Goal: Ask a question

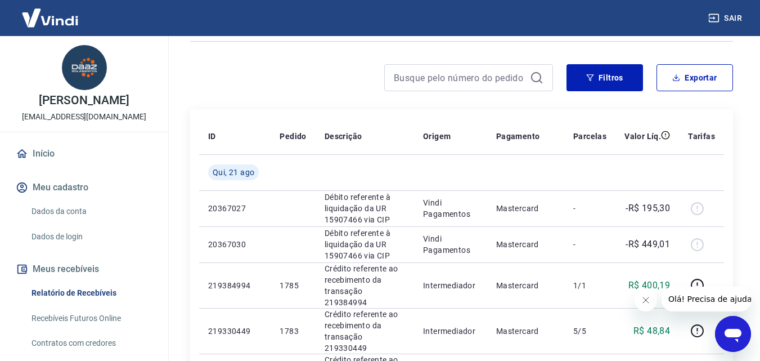
scroll to position [56, 0]
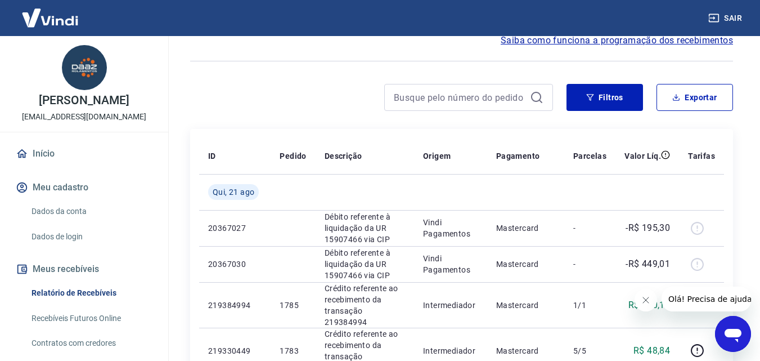
click at [738, 325] on icon "Abrir janela de mensagens" at bounding box center [733, 334] width 20 height 20
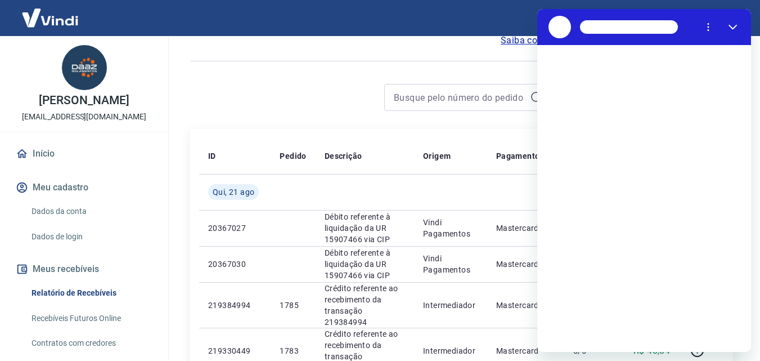
scroll to position [0, 0]
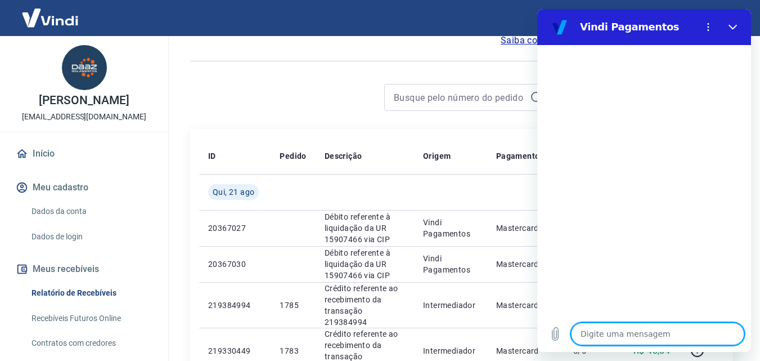
click at [597, 335] on textarea at bounding box center [657, 333] width 173 height 23
type textarea "B"
type textarea "x"
type textarea "Bo"
type textarea "x"
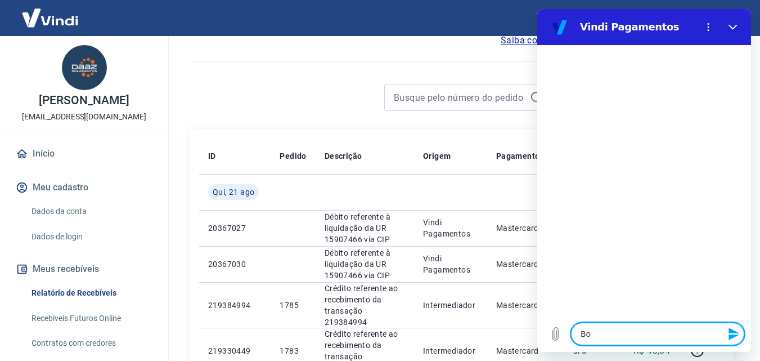
type textarea "Bom"
type textarea "x"
type textarea "Bom"
type textarea "x"
type textarea "Bom d"
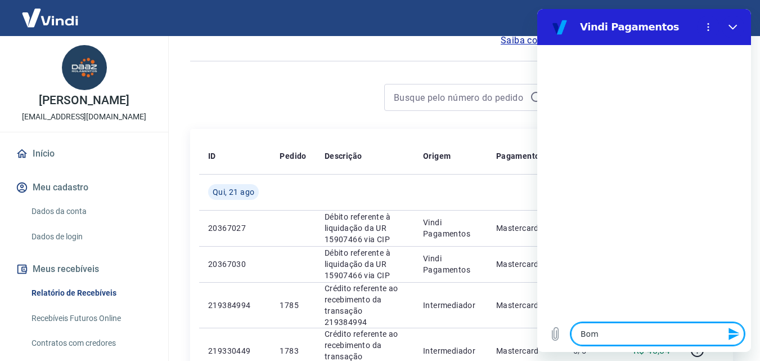
type textarea "x"
type textarea "Bom di"
type textarea "x"
type textarea "Bom dia"
type textarea "x"
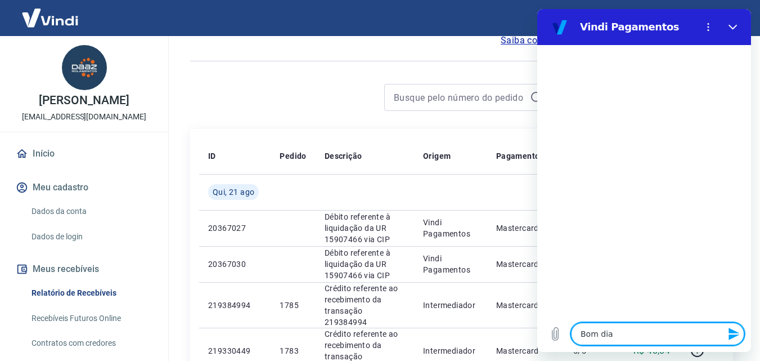
type textarea "Bom dia!"
type textarea "x"
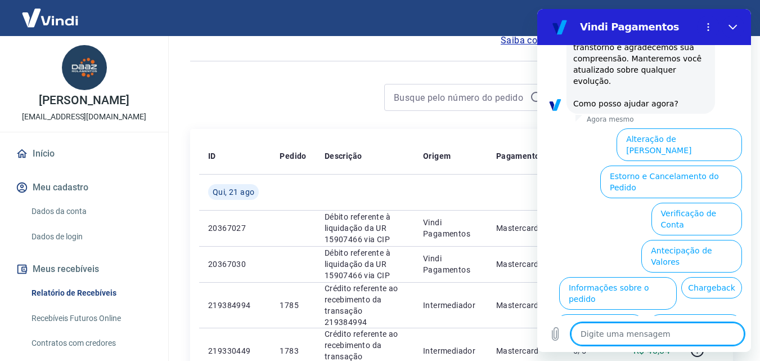
scroll to position [316, 0]
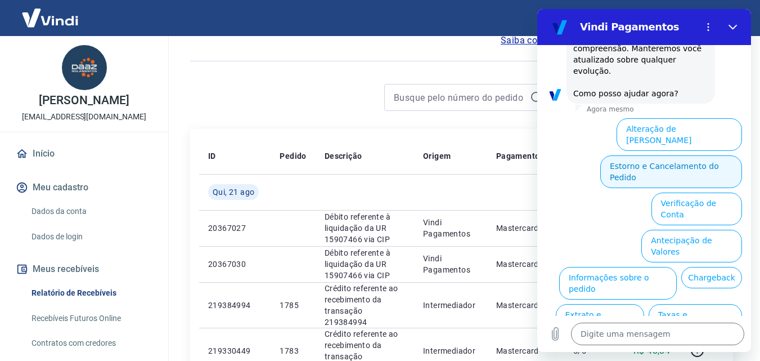
click at [698, 155] on button "Estorno e Cancelamento do Pedido" at bounding box center [671, 171] width 142 height 33
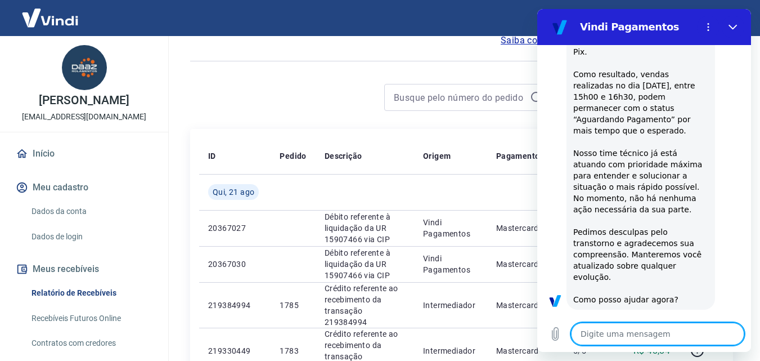
type textarea "x"
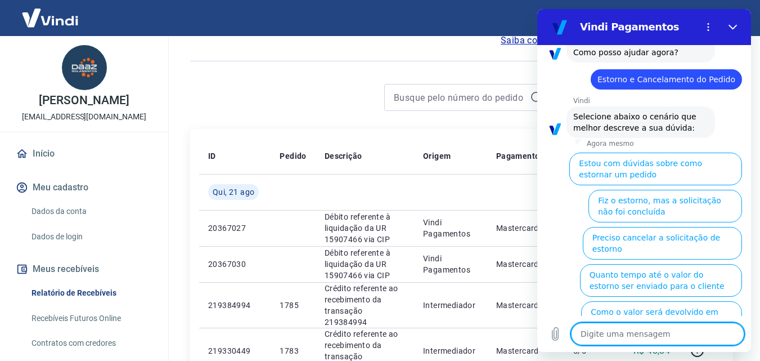
scroll to position [359, 0]
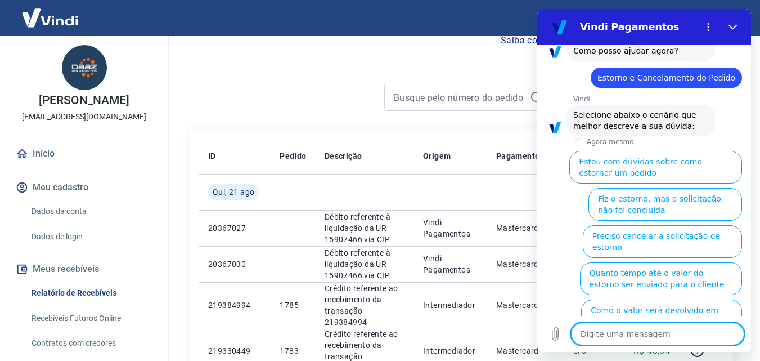
click at [607, 338] on textarea at bounding box center [657, 333] width 173 height 23
click at [594, 333] on textarea at bounding box center [657, 333] width 173 height 23
type textarea "C"
type textarea "x"
type textarea "Ca"
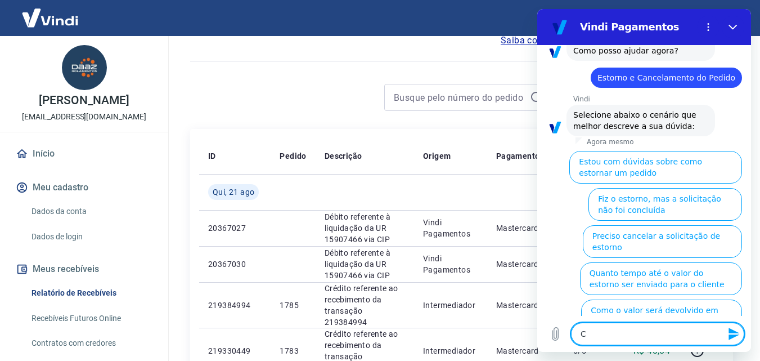
type textarea "x"
type textarea "Can"
type textarea "x"
type textarea "Canc"
type textarea "x"
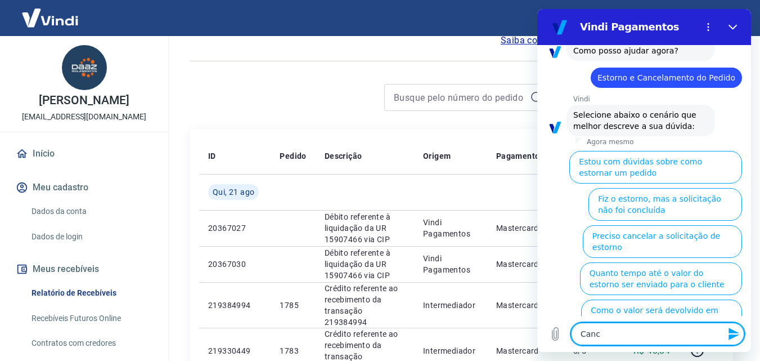
type textarea "Cance"
type textarea "x"
type textarea "Cancel"
type textarea "x"
type textarea "Cancele"
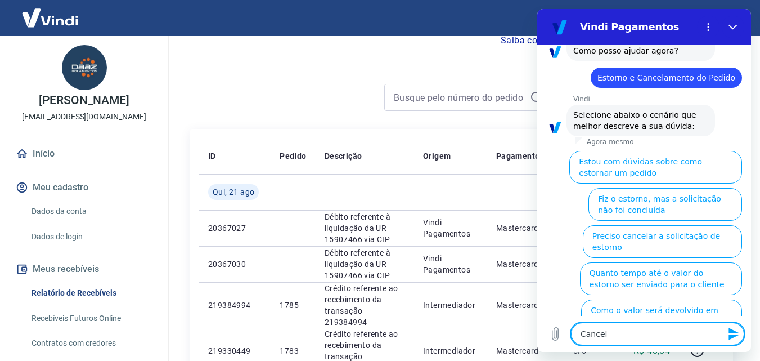
type textarea "x"
type textarea "Cancelei"
type textarea "x"
type textarea "Cancelei"
type textarea "x"
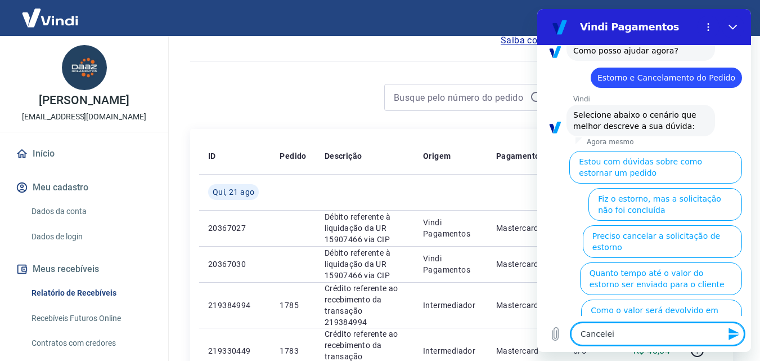
type textarea "Cancelei u"
type textarea "x"
type textarea "Cancelei um"
type textarea "x"
type textarea "Cancelei uma"
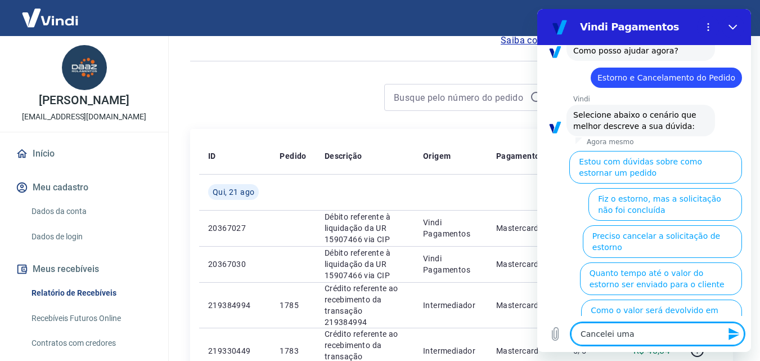
type textarea "x"
type textarea "Cancelei uma"
type textarea "x"
type textarea "Cancelei uma v"
type textarea "x"
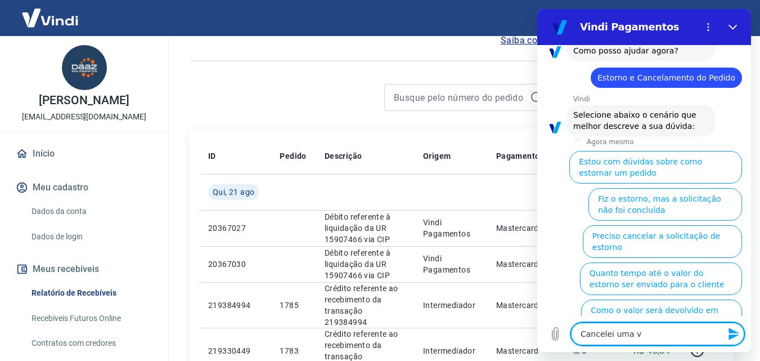
type textarea "Cancelei uma ve"
type textarea "x"
type textarea "Cancelei uma ven"
type textarea "x"
type textarea "Cancelei uma vend"
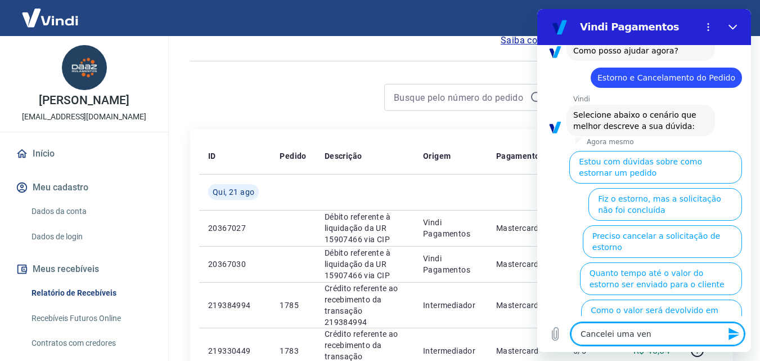
type textarea "x"
type textarea "Cancelei uma venda"
type textarea "x"
type textarea "Cancelei uma venda"
type textarea "x"
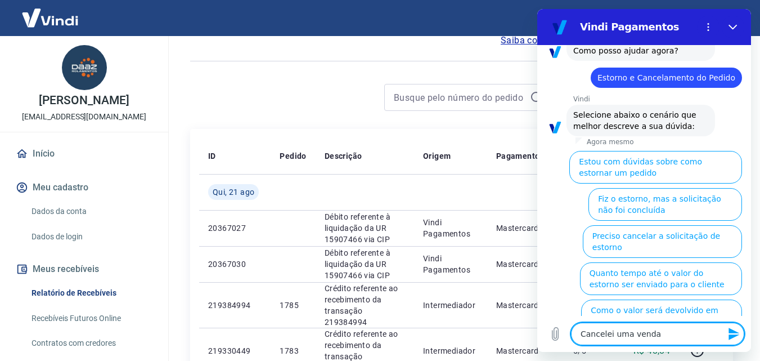
type textarea "Cancelei uma venda h"
type textarea "x"
type textarea "Cancelei uma venda ho"
type textarea "x"
type textarea "Cancelei uma venda hoj"
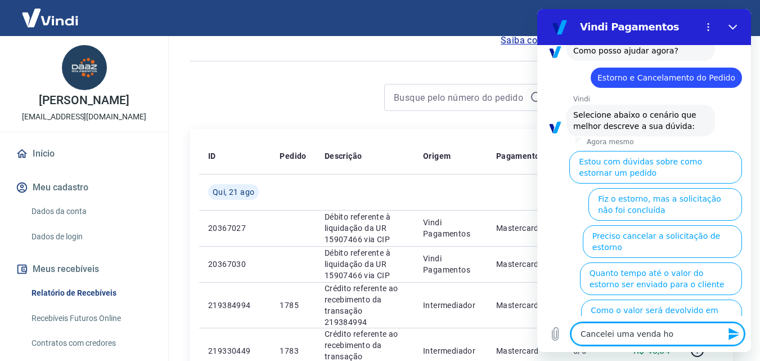
type textarea "x"
type textarea "Cancelei uma venda hoje"
type textarea "x"
type textarea "Cancelei uma venda hoje"
type textarea "x"
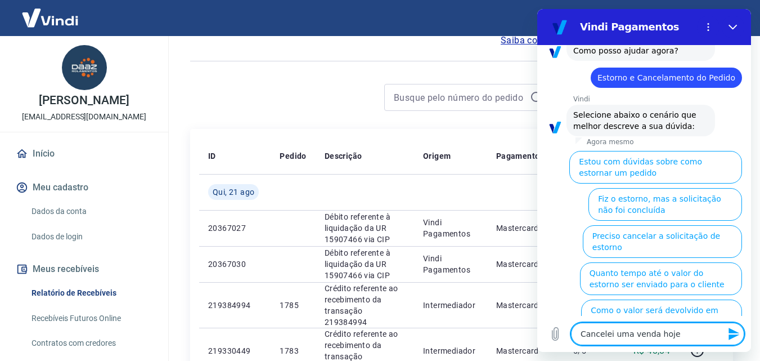
type textarea "Cancelei uma venda hoje"
type textarea "x"
type textarea "Cancelei uma venda hoj"
type textarea "x"
type textarea "Cancelei uma venda ho"
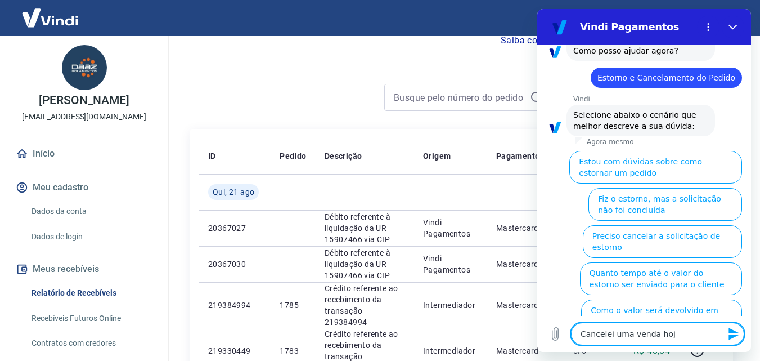
type textarea "x"
type textarea "Cancelei uma venda h"
type textarea "x"
type textarea "Cancelei uma venda"
type textarea "x"
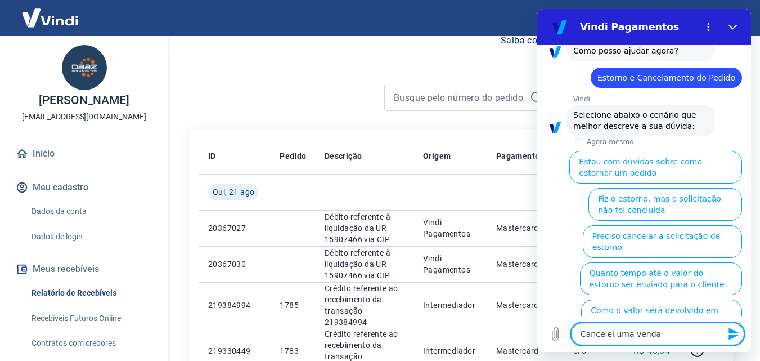
type textarea "Cancelei uma venda"
type textarea "x"
type textarea "Cancelei uma venda"
type textarea "x"
type textarea "Cancelei uma venda o"
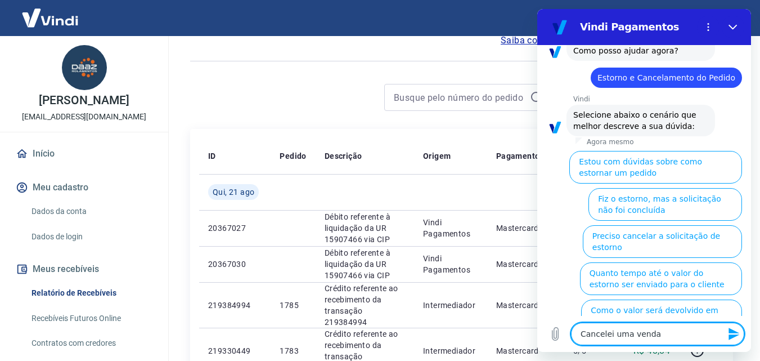
type textarea "x"
type textarea "Cancelei uma venda on"
type textarea "x"
type textarea "Cancelei uma venda ont"
type textarea "x"
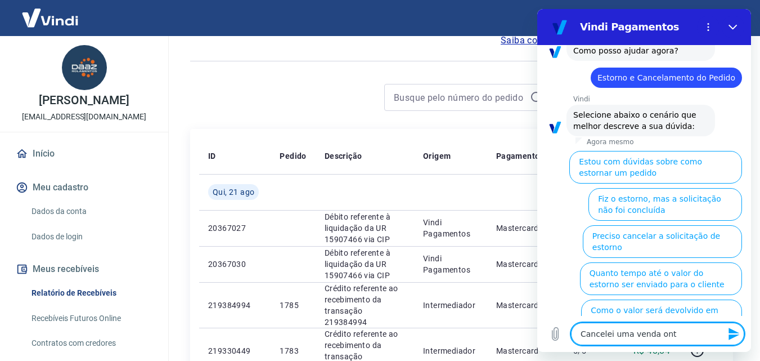
type textarea "Cancelei uma venda onte"
type textarea "x"
type textarea "Cancelei uma venda ontem"
type textarea "x"
type textarea "Cancelei uma venda ontem"
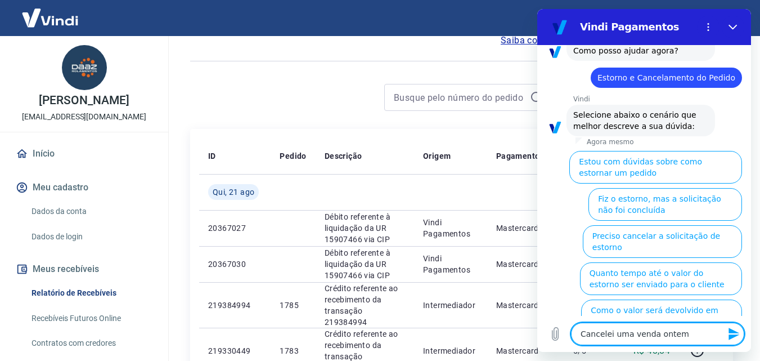
type textarea "x"
type textarea "Cancelei uma venda ontem a"
type textarea "x"
type textarea "Cancelei uma venda ontem as"
type textarea "x"
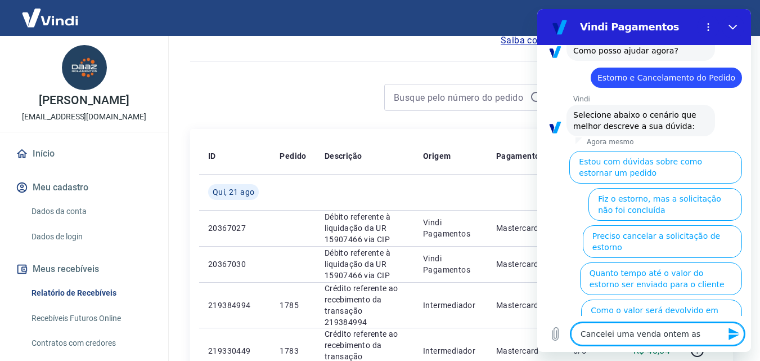
type textarea "Cancelei uma venda ontem as"
type textarea "x"
type textarea "Cancelei uma venda ontem as 1"
type textarea "x"
type textarea "Cancelei uma venda ontem as 16"
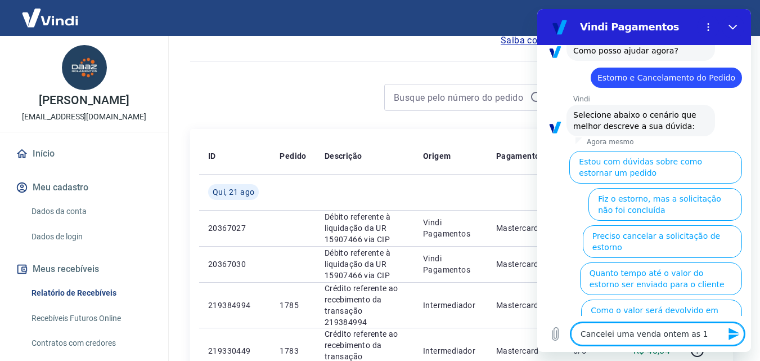
type textarea "x"
type textarea "Cancelei uma venda ontem as 16:"
type textarea "x"
type textarea "Cancelei uma venda ontem as 16:0"
type textarea "x"
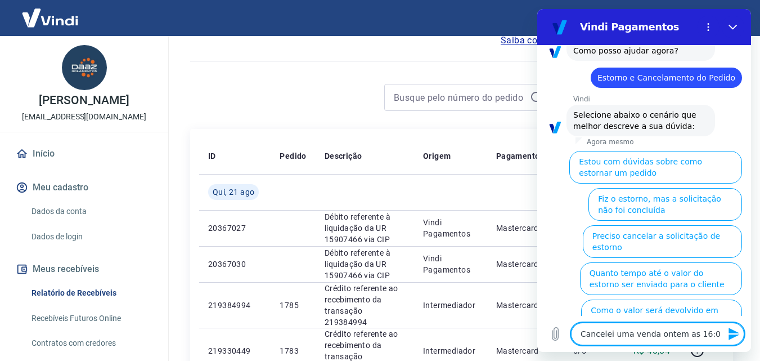
type textarea "Cancelei uma venda ontem as 16:00"
type textarea "x"
type textarea "Cancelei uma venda ontem as 16:00h"
type textarea "x"
type textarea "Cancelei uma venda ontem as 16:00hr"
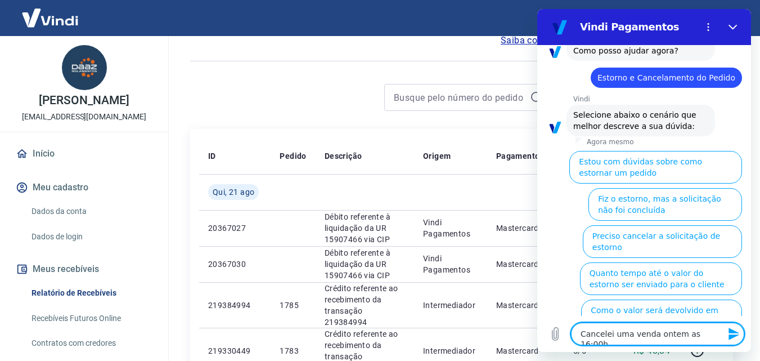
type textarea "x"
type textarea "Cancelei uma venda ontem as 16:00hrs"
type textarea "x"
type textarea "Cancelei uma venda ontem as 16:00hrs"
type textarea "x"
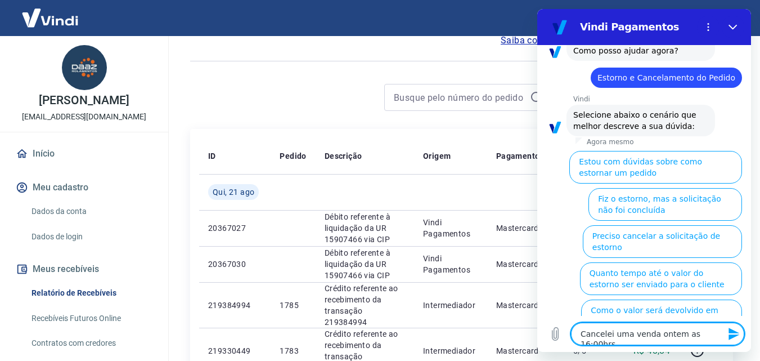
type textarea "Cancelei uma venda ontem as 16:00hrs"
type textarea "x"
type textarea "Cancelei uma venda ontem as 16:00hrs,"
type textarea "x"
type textarea "Cancelei uma venda ontem as 16:00hrs,"
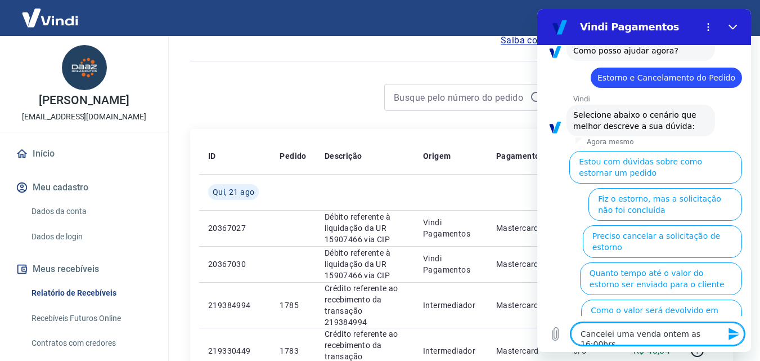
type textarea "x"
type textarea "Cancelei uma venda ontem as 16:00hrs, o"
type textarea "x"
type textarea "Cancelei uma venda ontem as 16:00hrs, o"
type textarea "x"
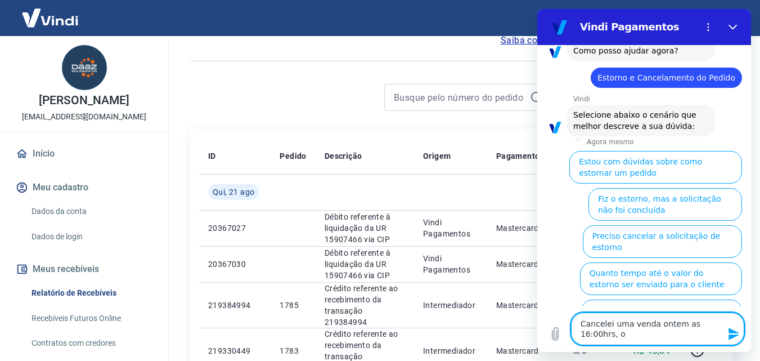
type textarea "Cancelei uma venda ontem as 16:00hrs, o p"
type textarea "x"
type textarea "Cancelei uma venda ontem as 16:00hrs, o pa"
type textarea "x"
type textarea "Cancelei uma venda ontem as 16:00hrs, o pag"
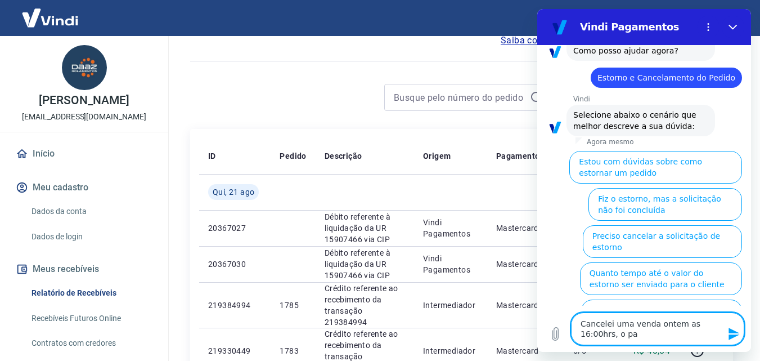
type textarea "x"
type textarea "Cancelei uma venda ontem as 16:00hrs, o paga"
type textarea "x"
type textarea "Cancelei uma venda ontem as 16:00hrs, o pagam"
type textarea "x"
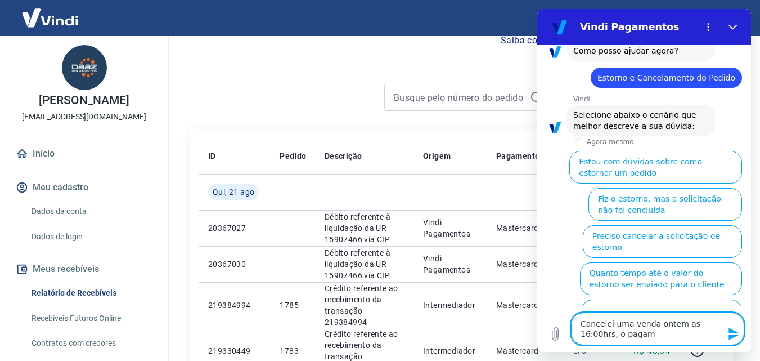
type textarea "Cancelei uma venda ontem as 16:00hrs, o pagame"
type textarea "x"
type textarea "Cancelei uma venda ontem as 16:00hrs, o pagamen"
type textarea "x"
type textarea "Cancelei uma venda ontem as 16:00hrs, o pagament"
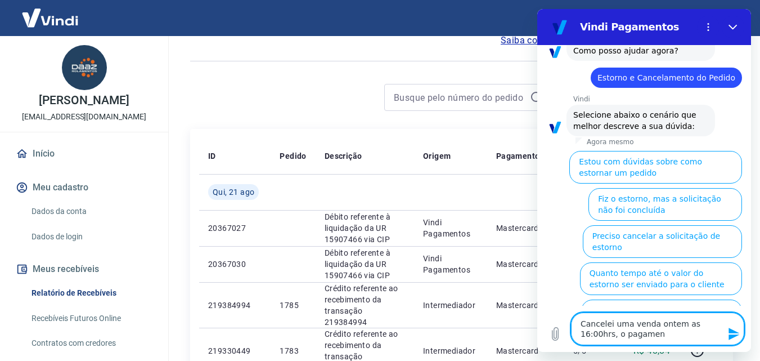
type textarea "x"
type textarea "Cancelei uma venda ontem as 16:00hrs, o pagamento"
type textarea "x"
type textarea "Cancelei uma venda ontem as 16:00hrs, o pagamento"
type textarea "x"
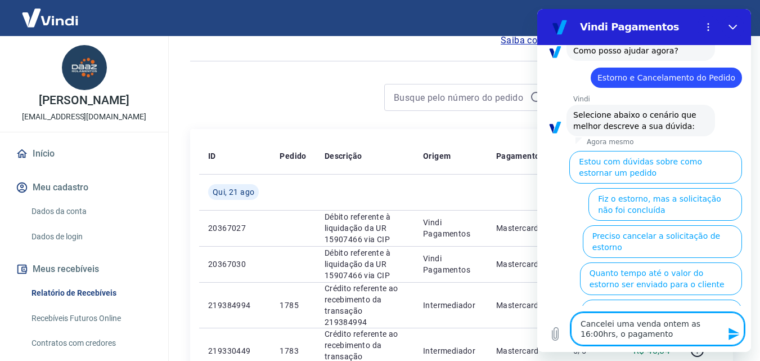
type textarea "Cancelei uma venda ontem as 16:00hrs, o pagamento d"
type textarea "x"
type textarea "Cancelei uma venda ontem as 16:00hrs, o pagamento do"
type textarea "x"
type textarea "Cancelei uma venda ontem as 16:00hrs, o pagamento do"
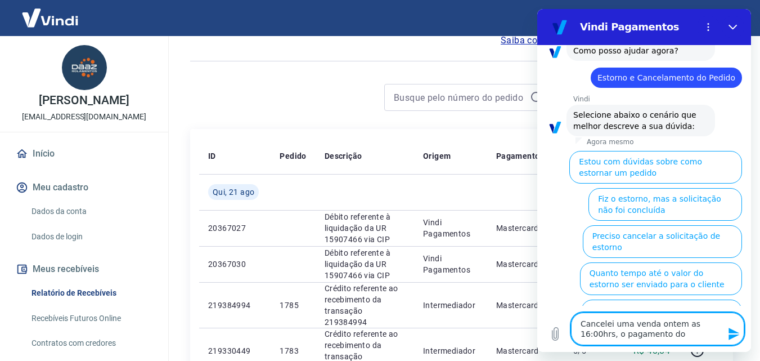
type textarea "x"
type textarea "Cancelei uma venda ontem as 16:00hrs, o pagamento do c"
type textarea "x"
type textarea "Cancelei uma venda ontem as 16:00hrs, o pagamento do cl"
type textarea "x"
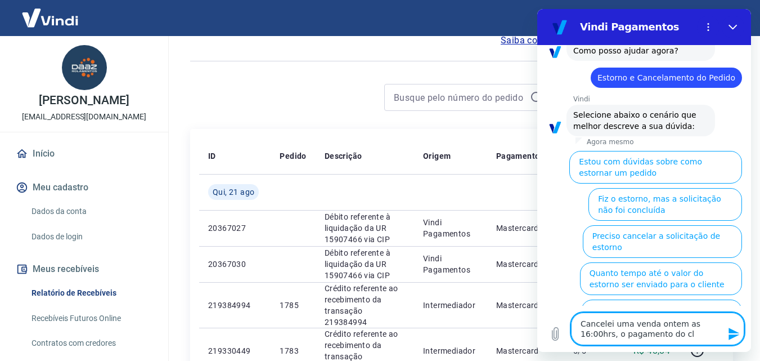
type textarea "Cancelei uma venda ontem as 16:00hrs, o pagamento do cli"
type textarea "x"
type textarea "Cancelei uma venda ontem as 16:00hrs, o pagamento do clie"
type textarea "x"
type textarea "Cancelei uma venda ontem as 16:00hrs, o pagamento do clien"
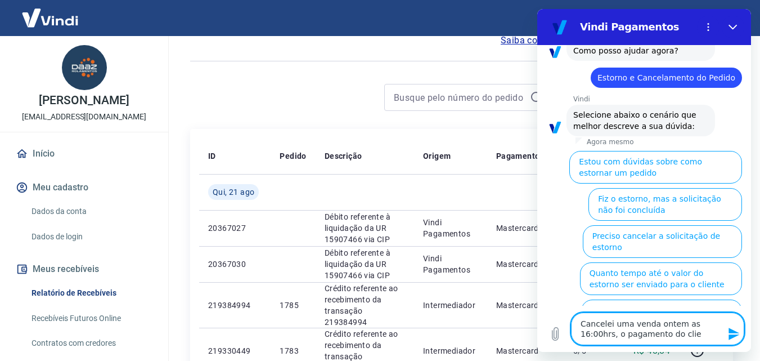
type textarea "x"
type textarea "Cancelei uma venda ontem as 16:00hrs, o pagamento do client"
type textarea "x"
type textarea "Cancelei uma venda ontem as 16:00hrs, o pagamento do cliente"
type textarea "x"
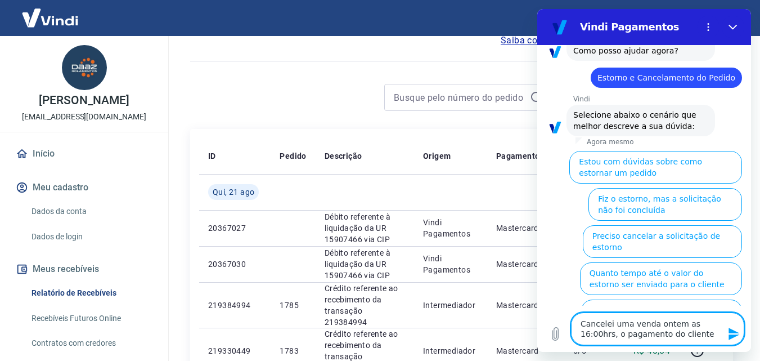
type textarea "Cancelei uma venda ontem as 16:00hrs, o pagamento do cliente"
type textarea "x"
type textarea "Cancelei uma venda ontem as 16:00hrs, o pagamento do cliente f"
type textarea "x"
type textarea "Cancelei uma venda ontem as 16:00hrs, o pagamento do cliente fo"
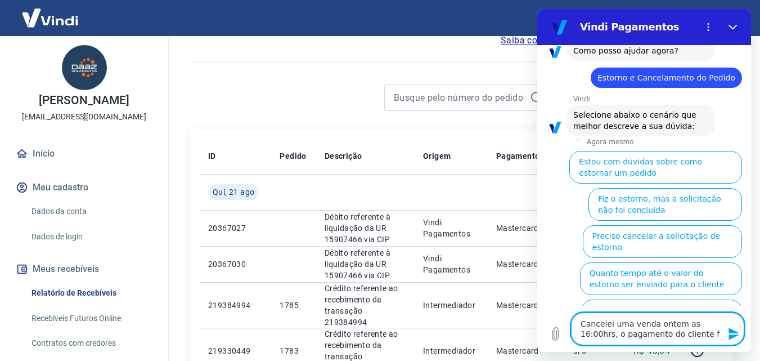
type textarea "x"
type textarea "Cancelei uma venda ontem as 16:00hrs, o pagamento do cliente foi"
type textarea "x"
type textarea "Cancelei uma venda ontem as 16:00hrs, o pagamento do cliente foi"
type textarea "x"
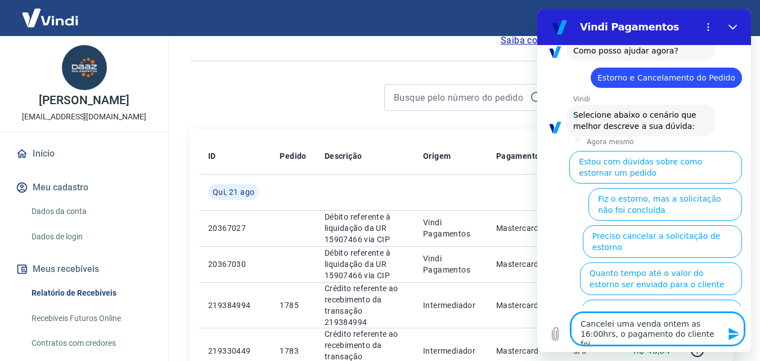
type textarea "Cancelei uma venda ontem as 16:00hrs, o pagamento do cliente foi a"
type textarea "x"
type textarea "Cancelei uma venda ontem as 16:00hrs, o pagamento do cliente foi at"
type textarea "x"
type textarea "Cancelei uma venda ontem as 16:00hrs, o pagamento do cliente foi atr"
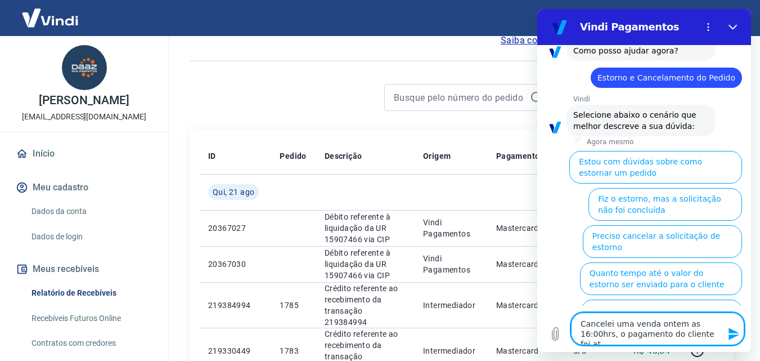
type textarea "x"
type textarea "Cancelei uma venda ontem as 16:00hrs, o pagamento do cliente foi atra"
type textarea "x"
type textarea "Cancelei uma venda ontem as 16:00hrs, o pagamento do cliente foi atrav"
type textarea "x"
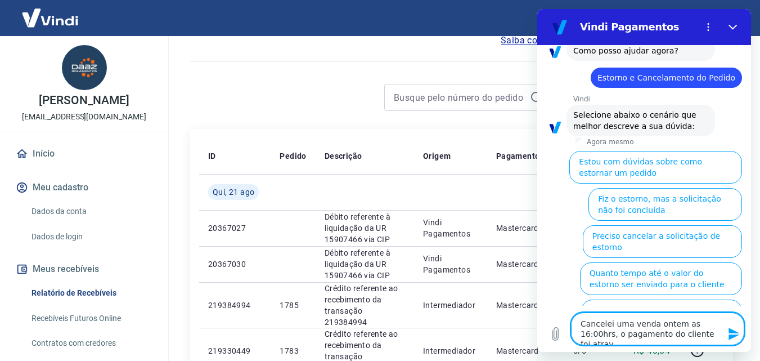
type textarea "Cancelei uma venda ontem as 16:00hrs, o pagamento do cliente foi atravé"
type textarea "x"
type textarea "Cancelei uma venda ontem as 16:00hrs, o pagamento do cliente foi através"
type textarea "x"
type textarea "Cancelei uma venda ontem as 16:00hrs, o pagamento do cliente foi através"
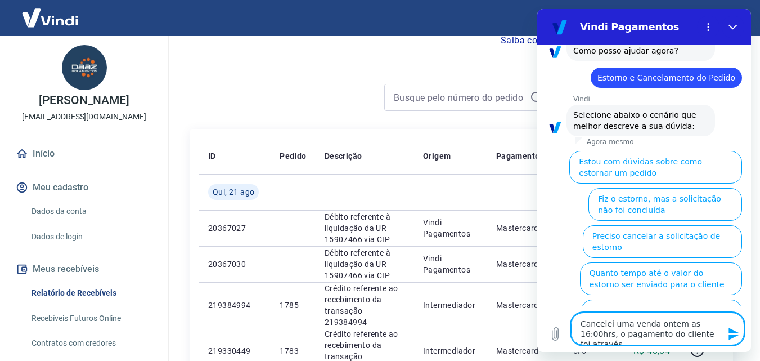
type textarea "x"
type textarea "Cancelei uma venda ontem as 16:00hrs, o pagamento do cliente foi através d"
type textarea "x"
type textarea "Cancelei uma venda ontem as 16:00hrs, o pagamento do cliente foi através de"
type textarea "x"
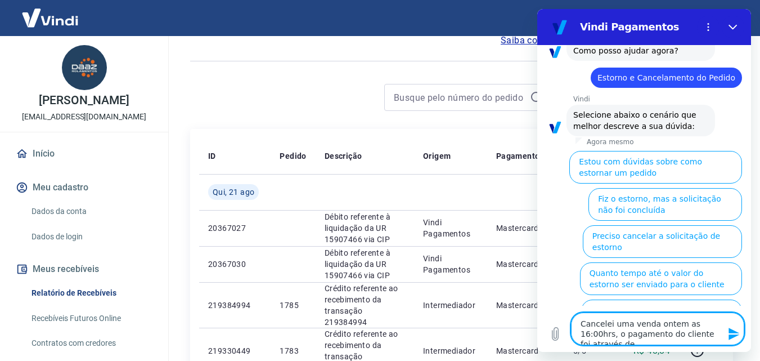
type textarea "Cancelei uma venda ontem as 16:00hrs, o pagamento do cliente foi através de"
type textarea "x"
type textarea "Cancelei uma venda ontem as 16:00hrs, o pagamento do cliente foi através de P"
type textarea "x"
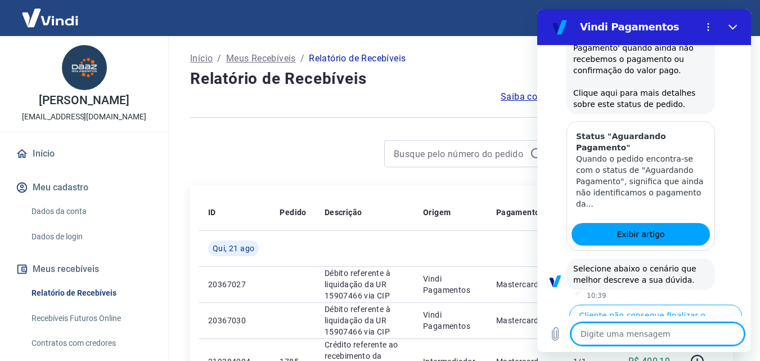
scroll to position [862, 0]
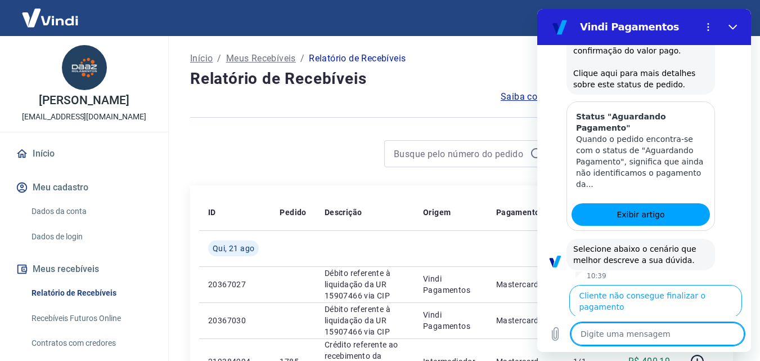
click at [609, 332] on textarea at bounding box center [657, 333] width 173 height 23
click at [635, 333] on textarea at bounding box center [657, 333] width 173 height 23
paste textarea "223807542"
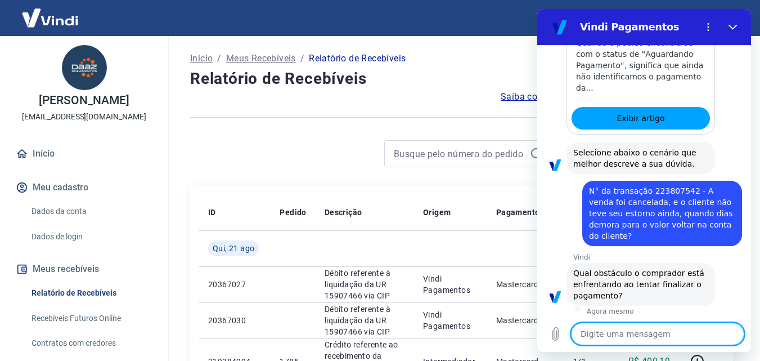
scroll to position [968, 0]
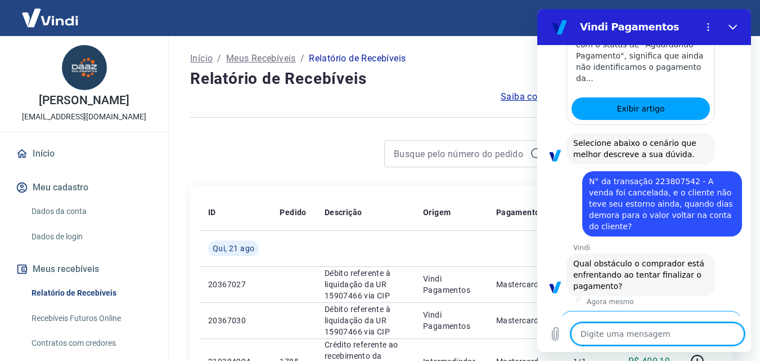
click at [631, 333] on textarea at bounding box center [657, 333] width 173 height 23
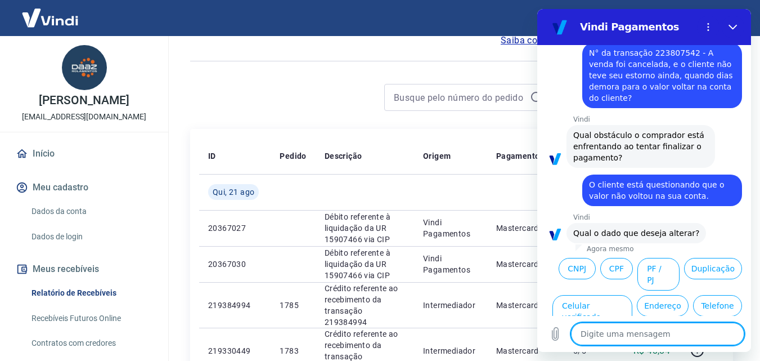
scroll to position [1098, 0]
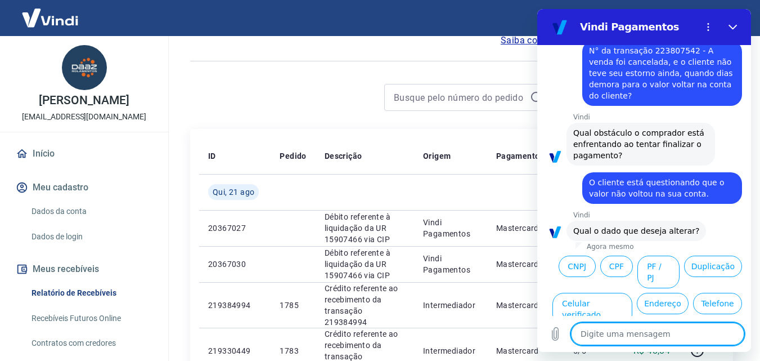
click at [599, 335] on textarea at bounding box center [657, 333] width 173 height 23
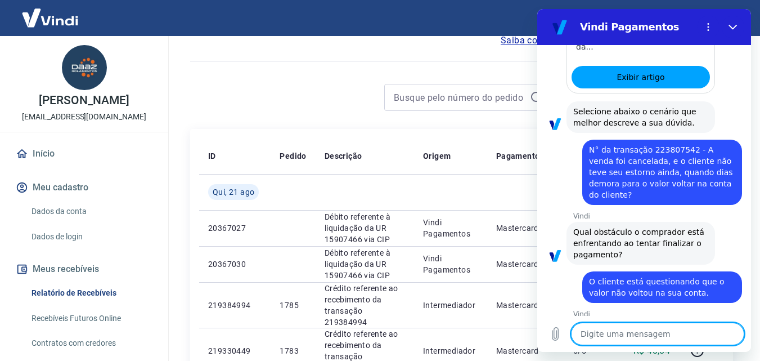
scroll to position [831, 0]
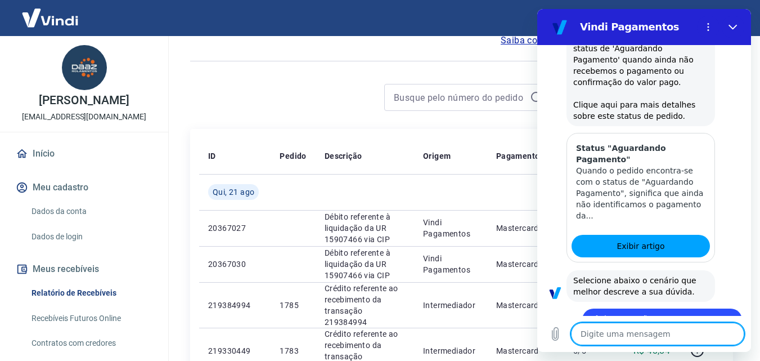
click at [398, 57] on div at bounding box center [461, 61] width 543 height 28
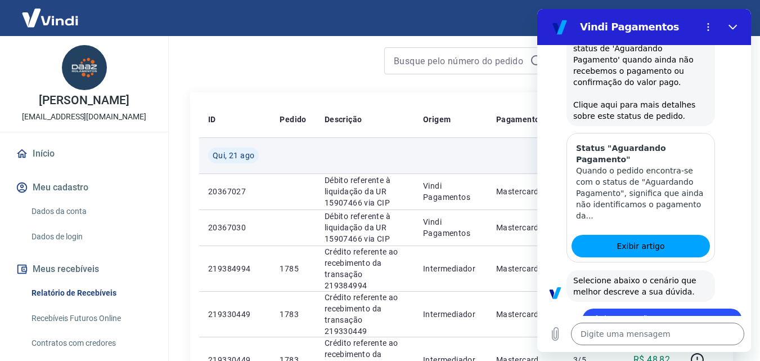
scroll to position [113, 0]
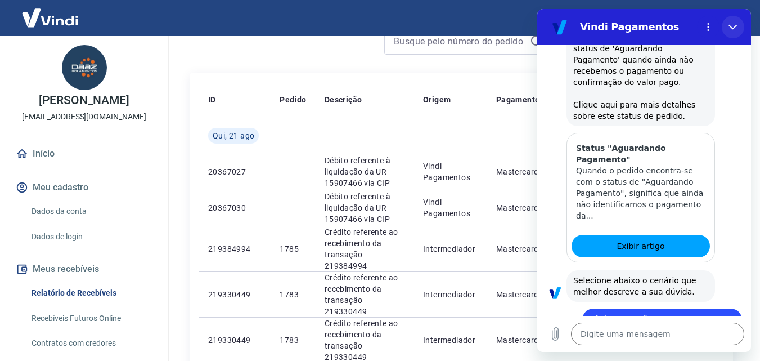
click at [736, 29] on icon "Fechar" at bounding box center [733, 27] width 9 height 9
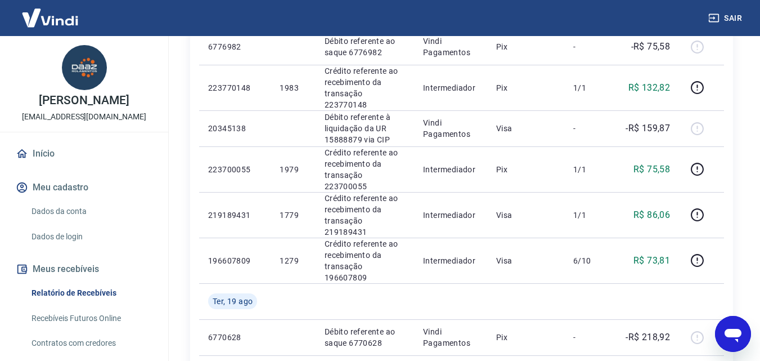
scroll to position [506, 0]
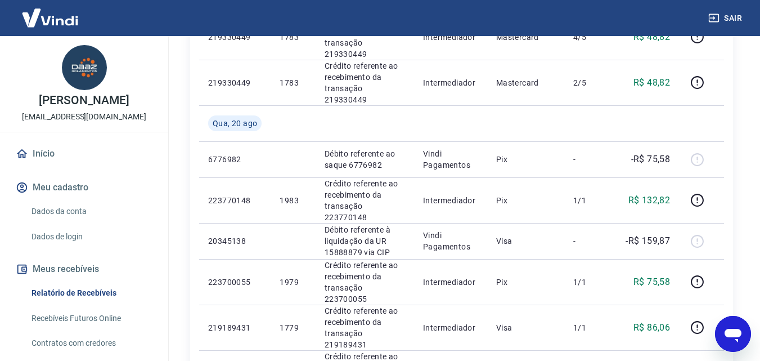
click at [729, 330] on icon "Abrir janela de mensagens" at bounding box center [733, 336] width 17 height 14
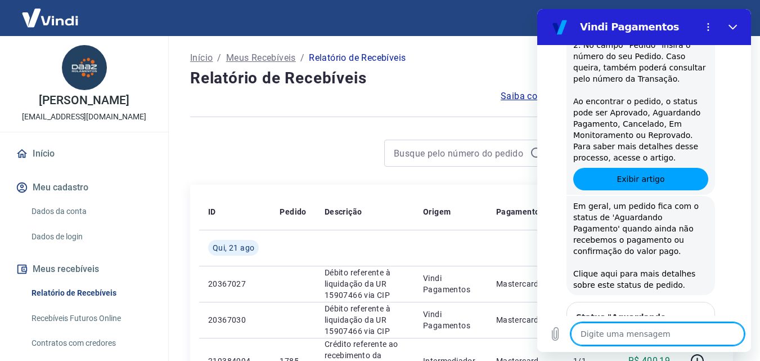
scroll to position [0, 0]
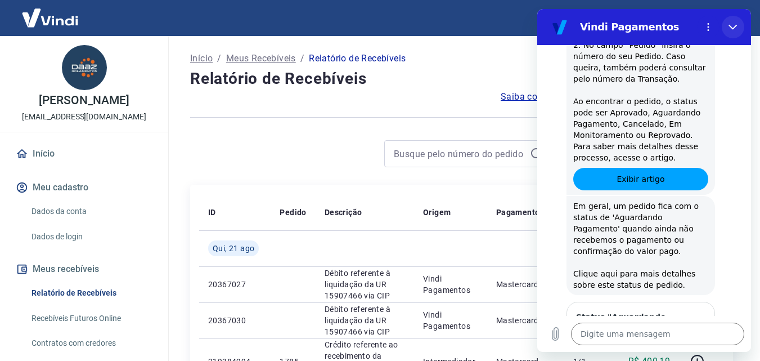
click at [732, 30] on icon "Fechar" at bounding box center [733, 27] width 9 height 9
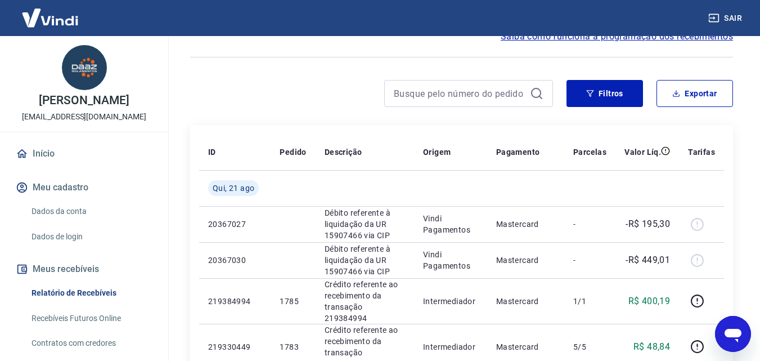
scroll to position [56, 0]
